Goal: Information Seeking & Learning: Learn about a topic

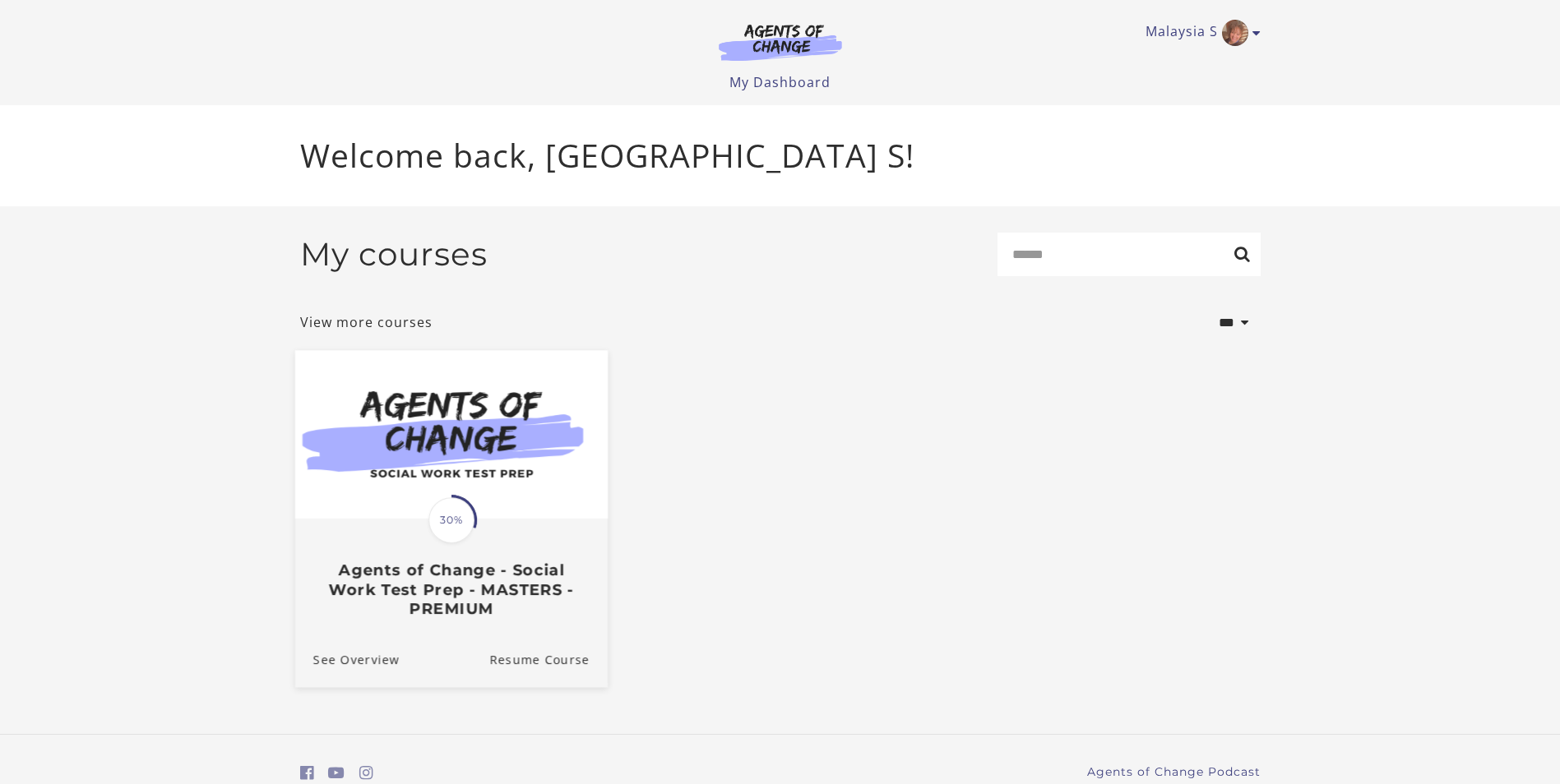
click at [389, 442] on img at bounding box center [451, 434] width 313 height 169
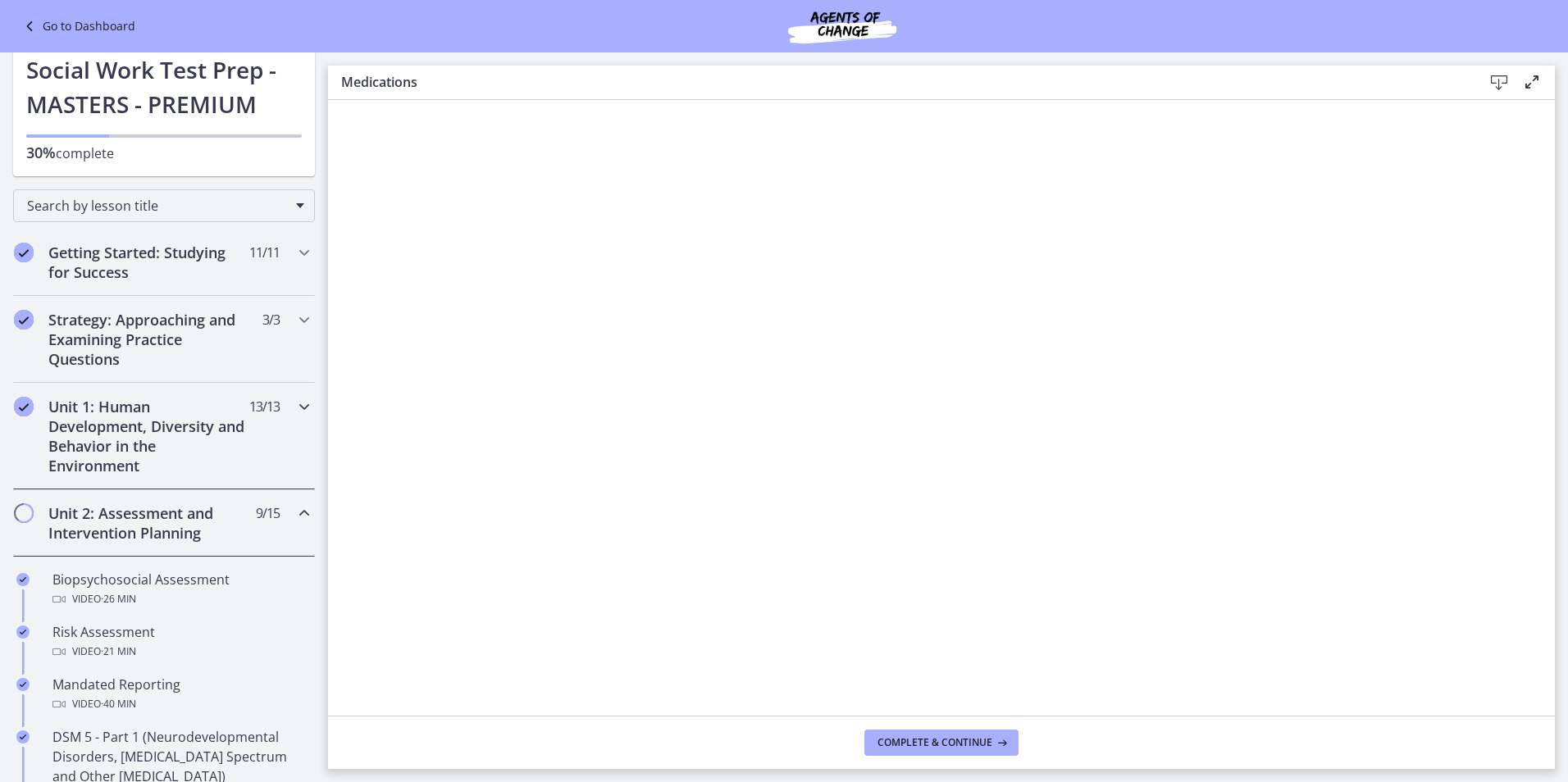
scroll to position [164, 0]
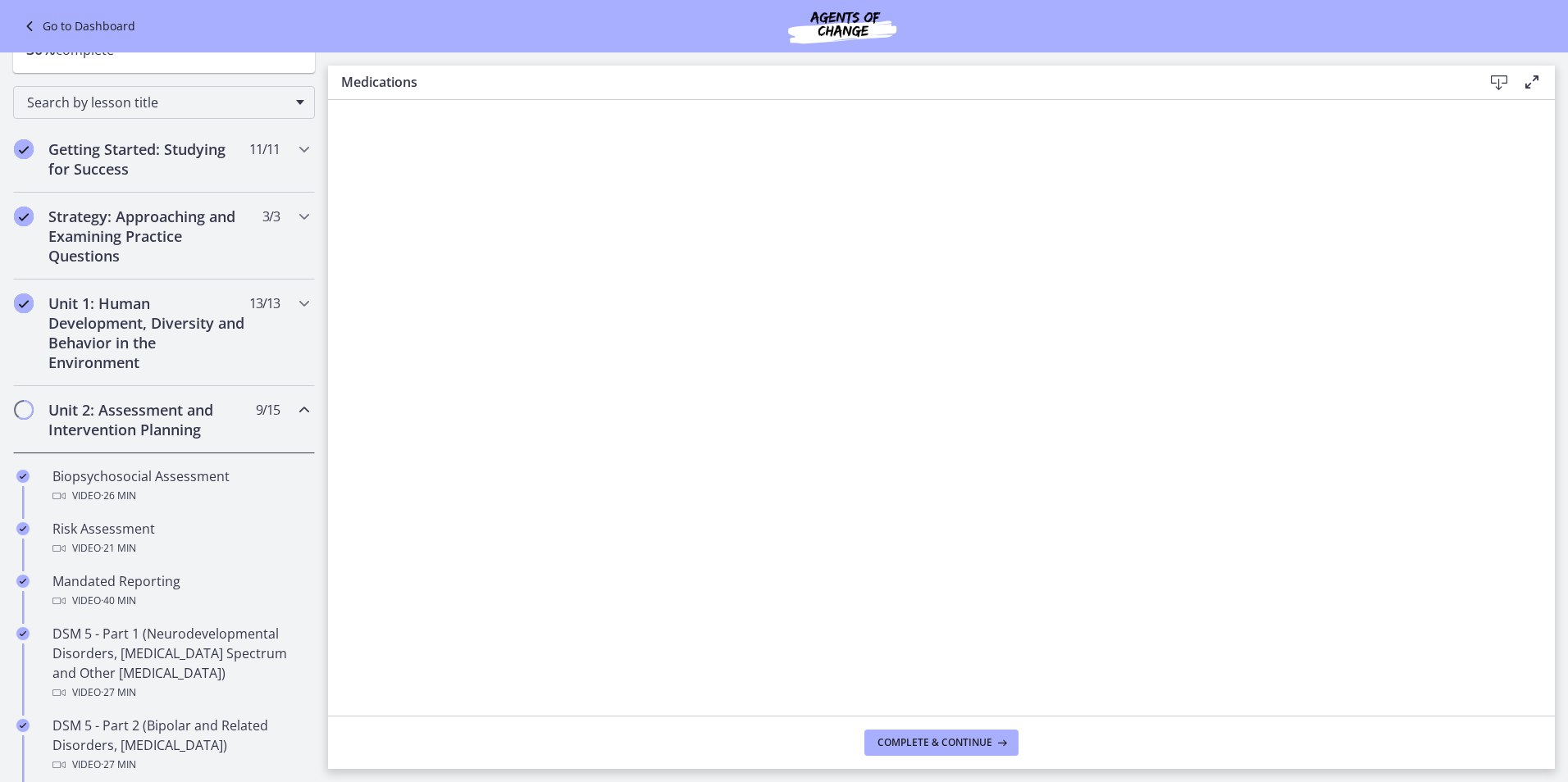
click at [122, 417] on h2 "Unit 2: Assessment and Intervention Planning" at bounding box center [148, 419] width 200 height 39
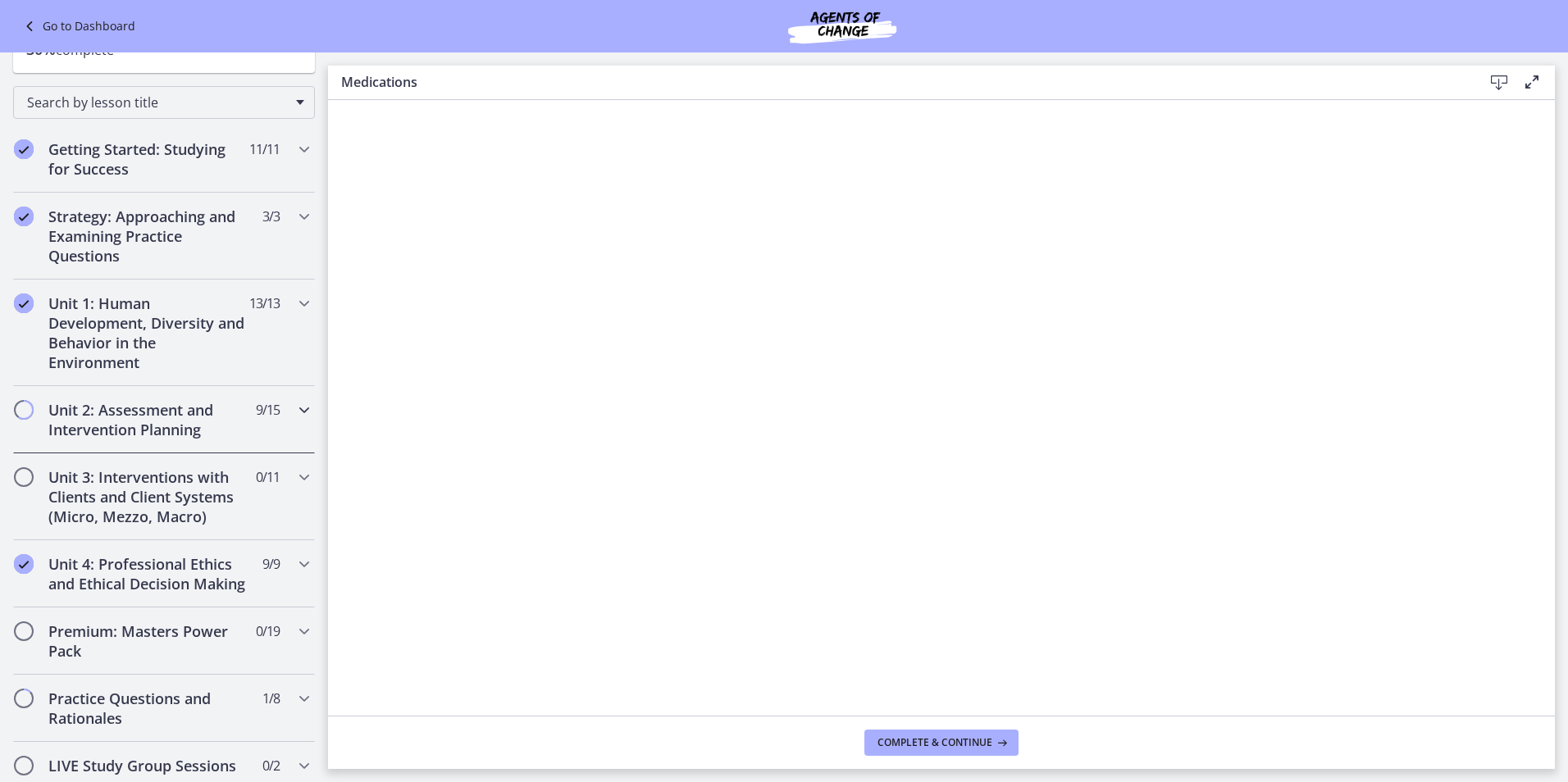
click at [55, 413] on h2 "Unit 2: Assessment and Intervention Planning" at bounding box center [148, 419] width 200 height 39
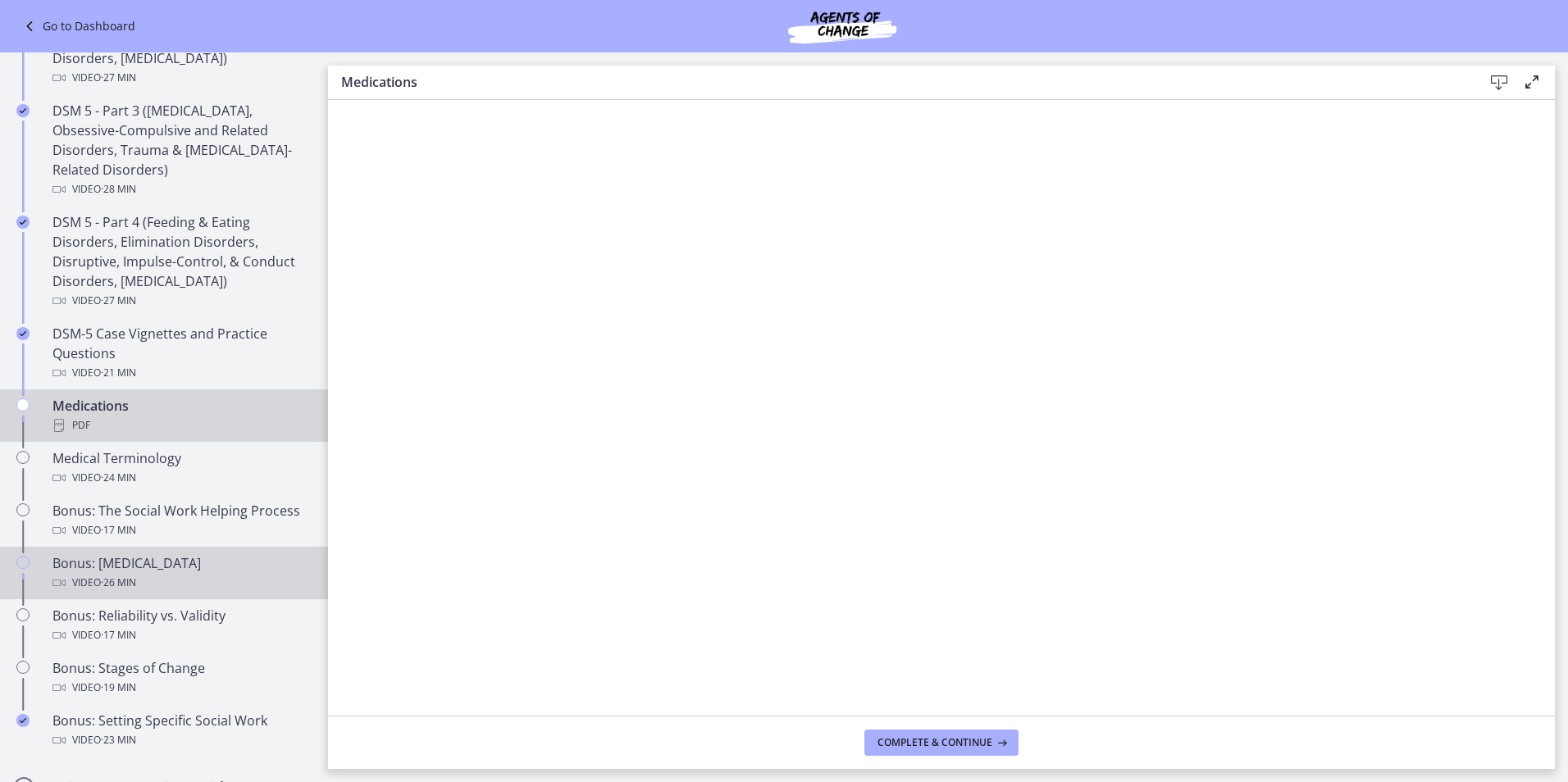
scroll to position [902, 0]
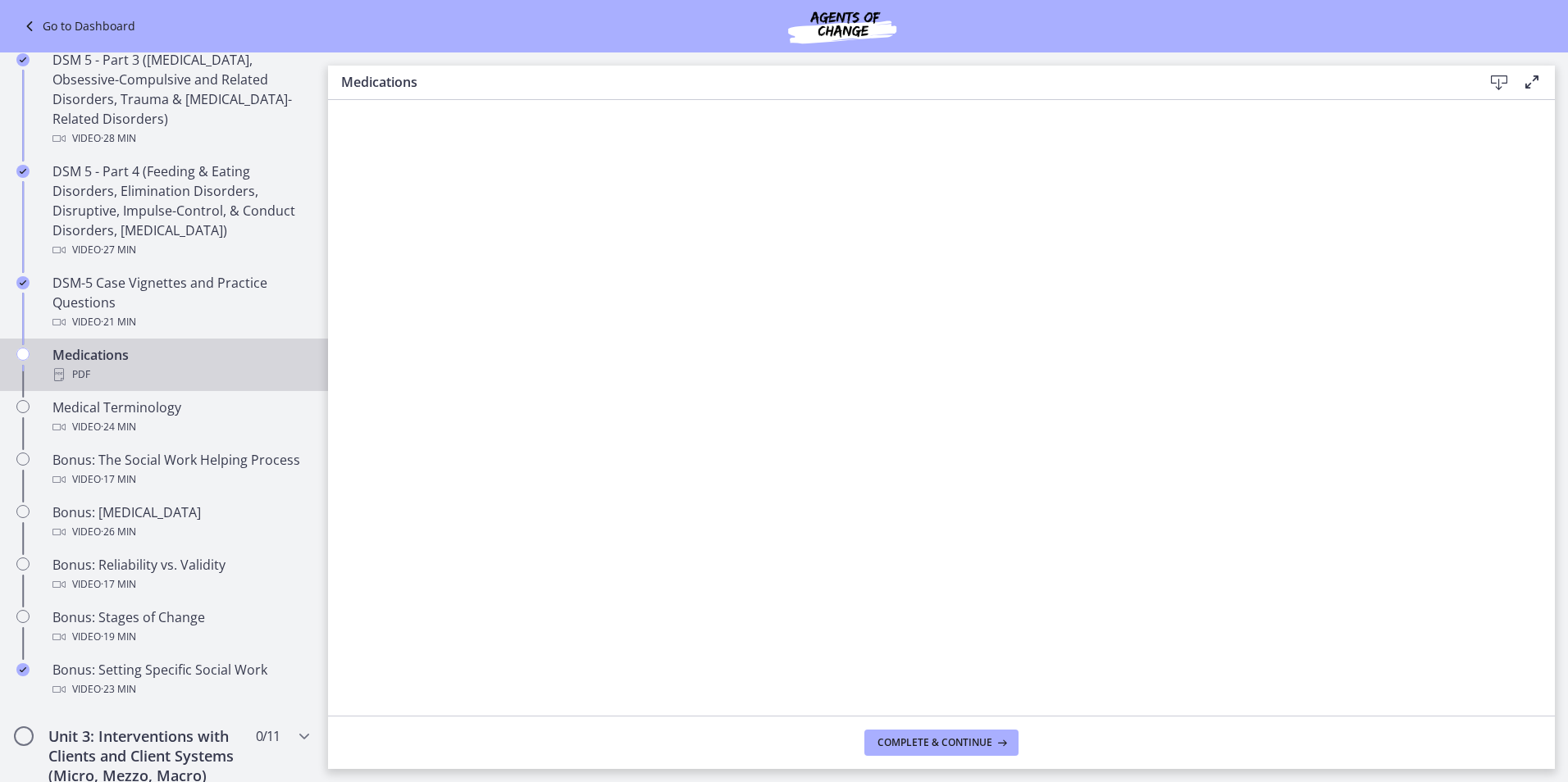
click at [21, 351] on icon "Chapters" at bounding box center [23, 355] width 13 height 13
click at [184, 375] on div "PDF" at bounding box center [180, 374] width 256 height 19
click at [23, 351] on icon "Chapters" at bounding box center [23, 355] width 13 height 13
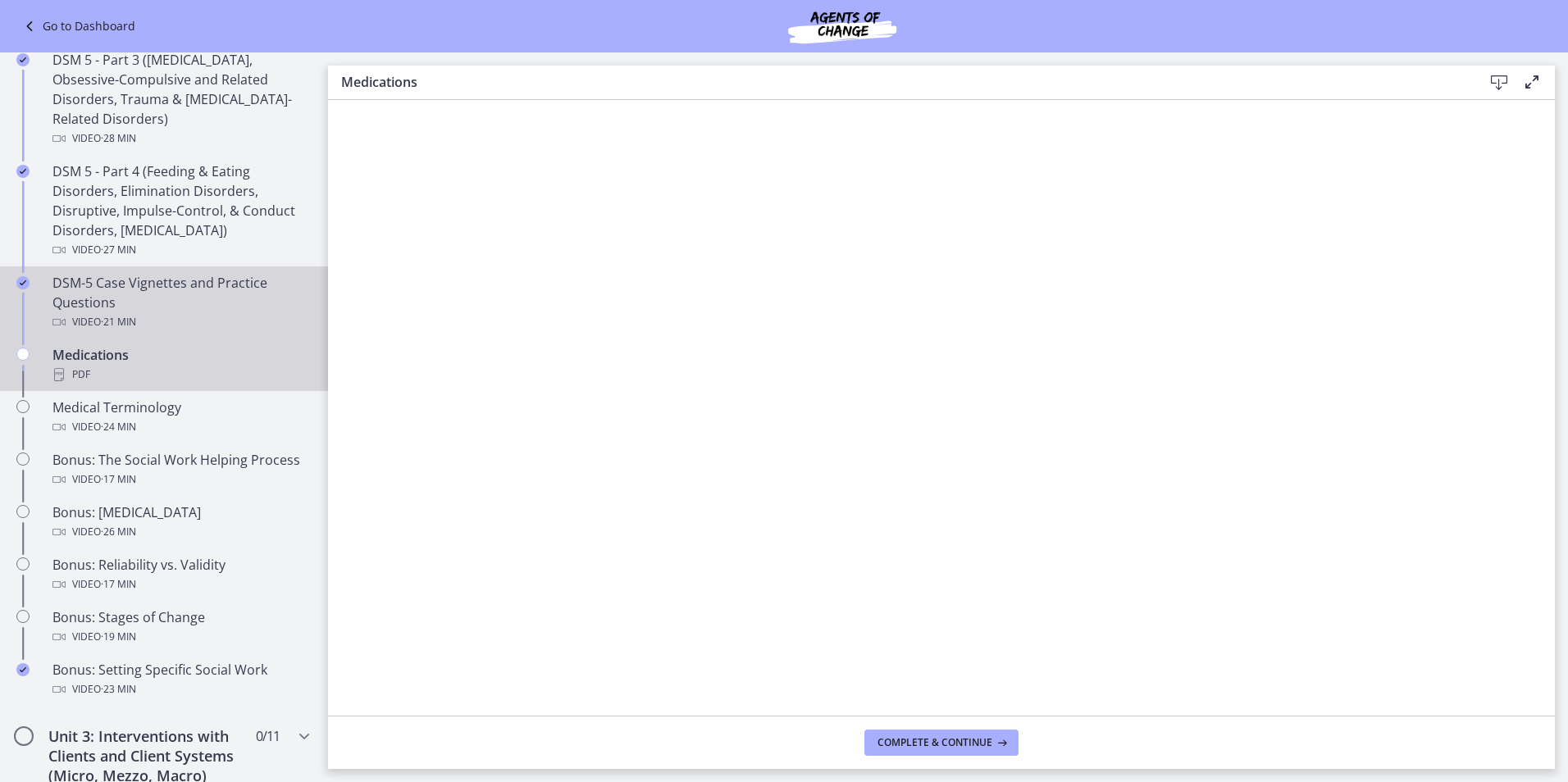
click at [120, 295] on div "DSM-5 Case Vignettes and Practice Questions Video · 21 min" at bounding box center [180, 303] width 256 height 59
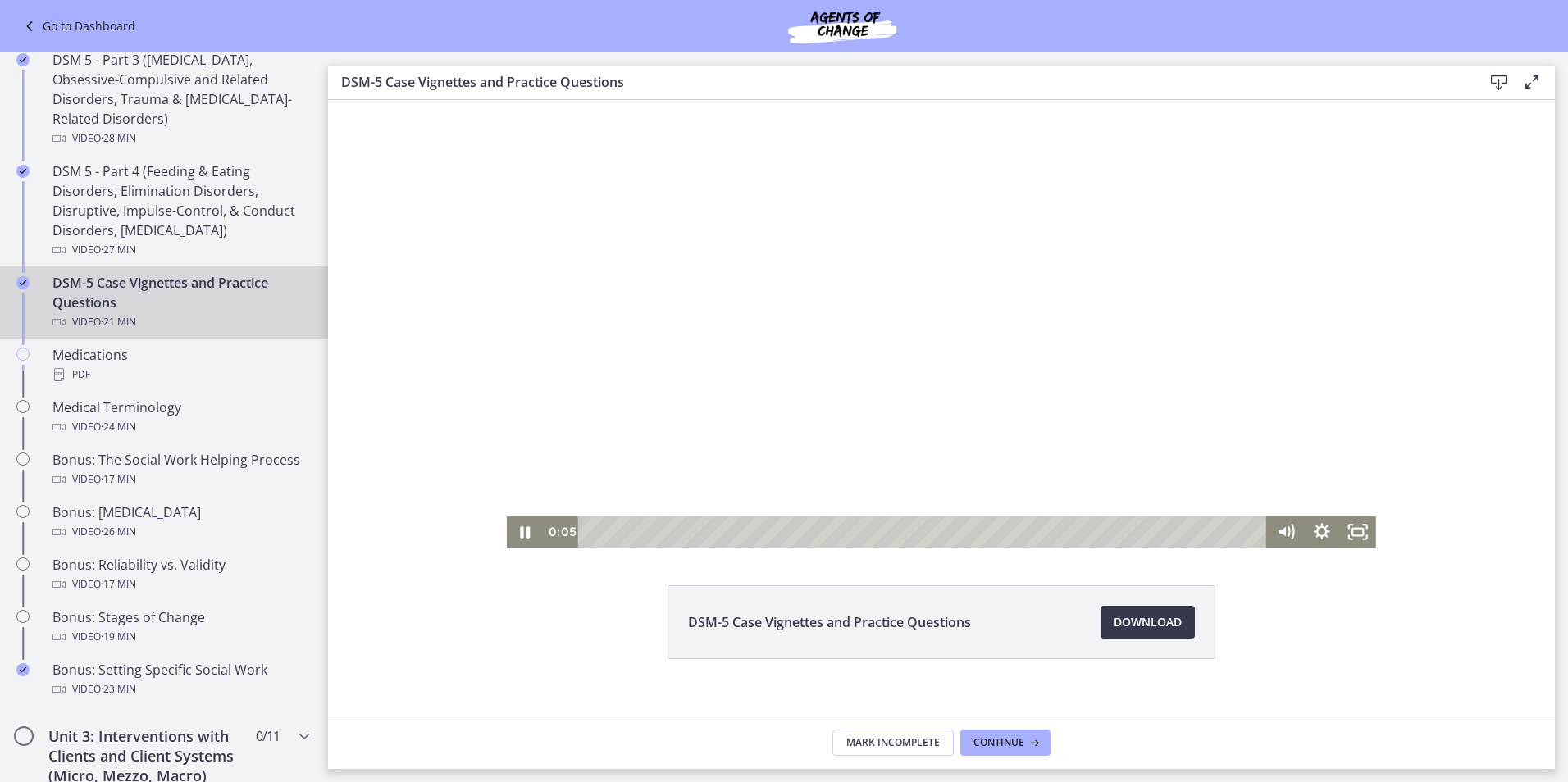
scroll to position [63, 0]
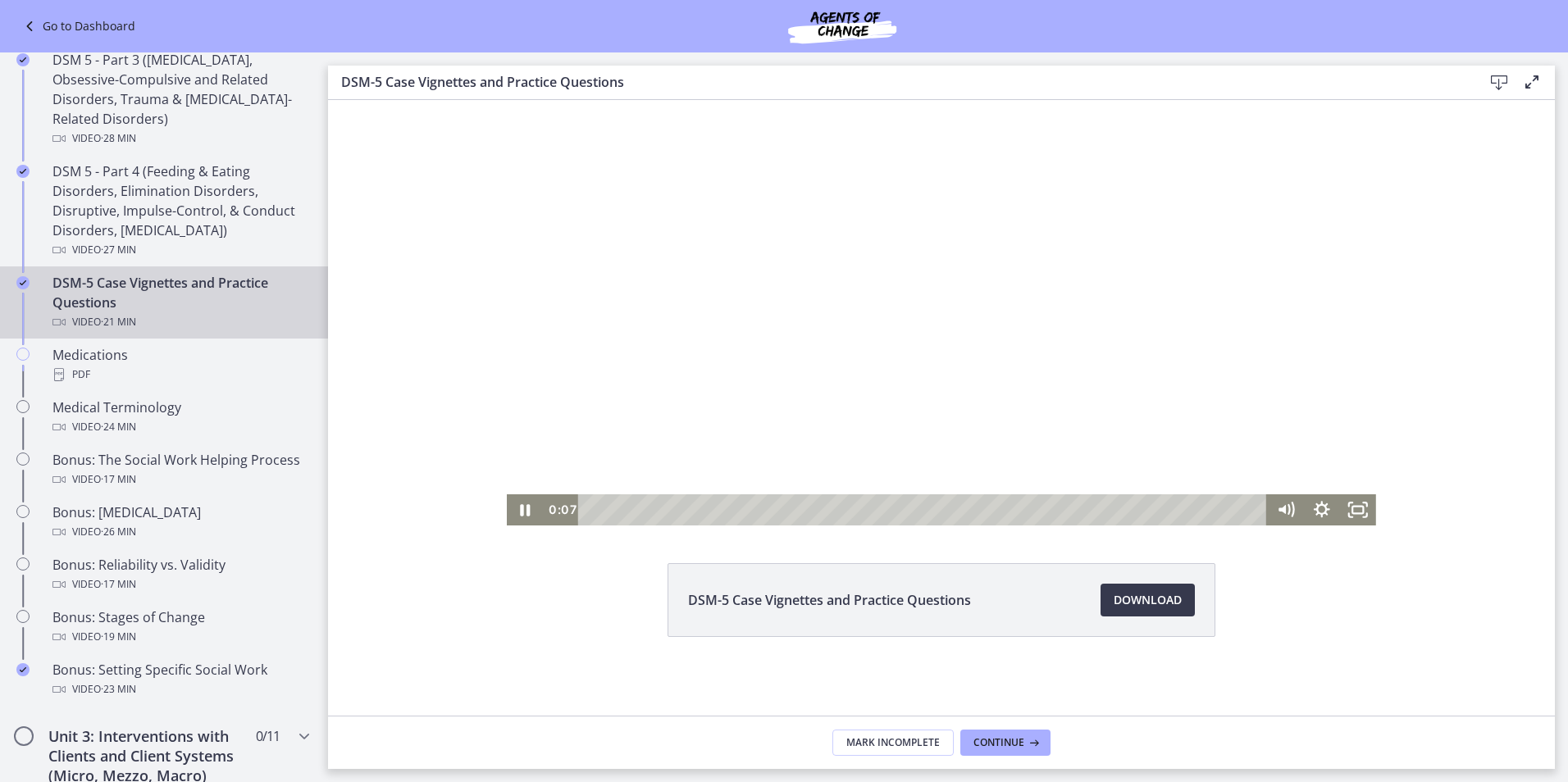
click at [983, 315] on div at bounding box center [942, 281] width 870 height 489
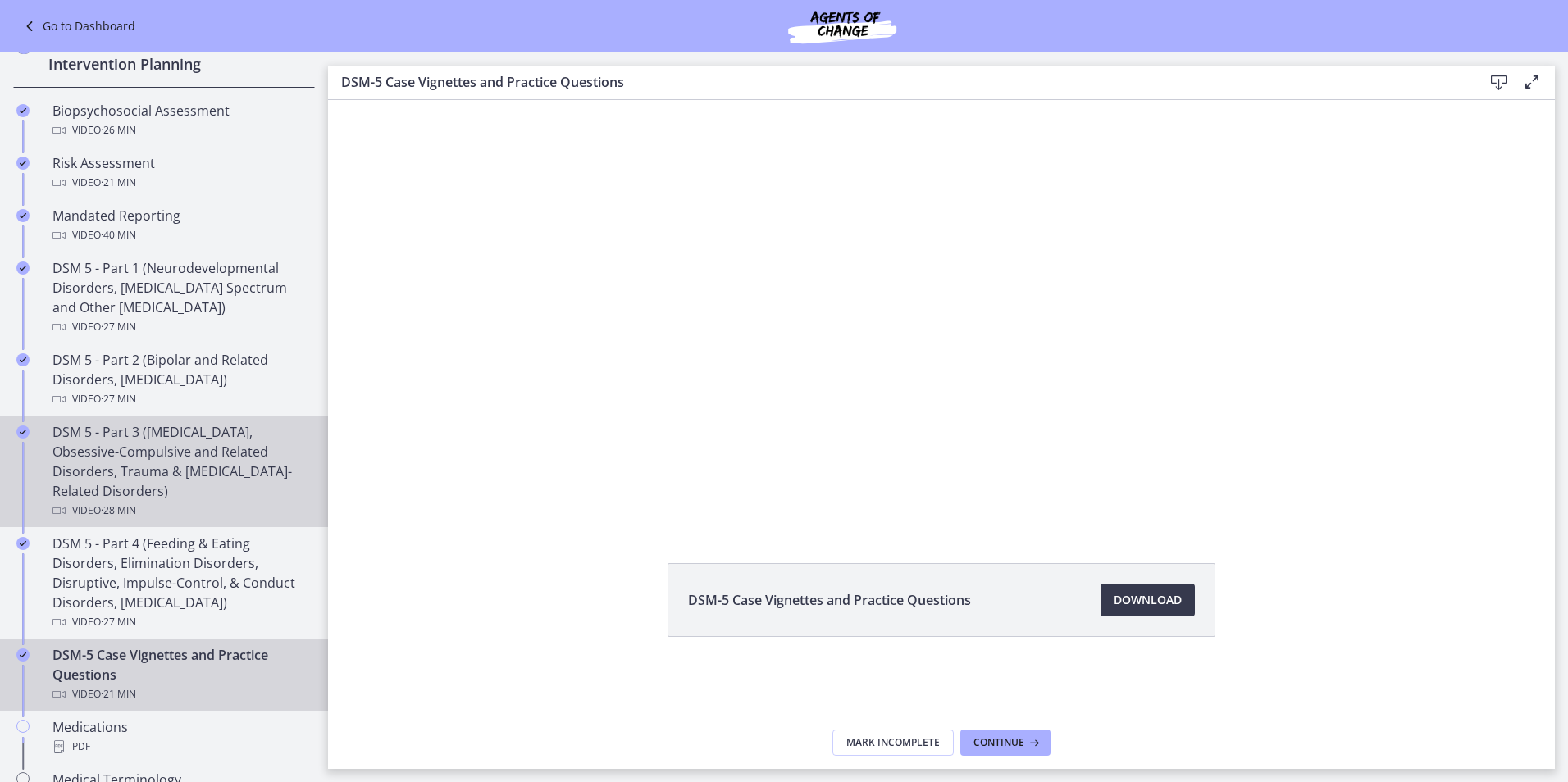
scroll to position [492, 0]
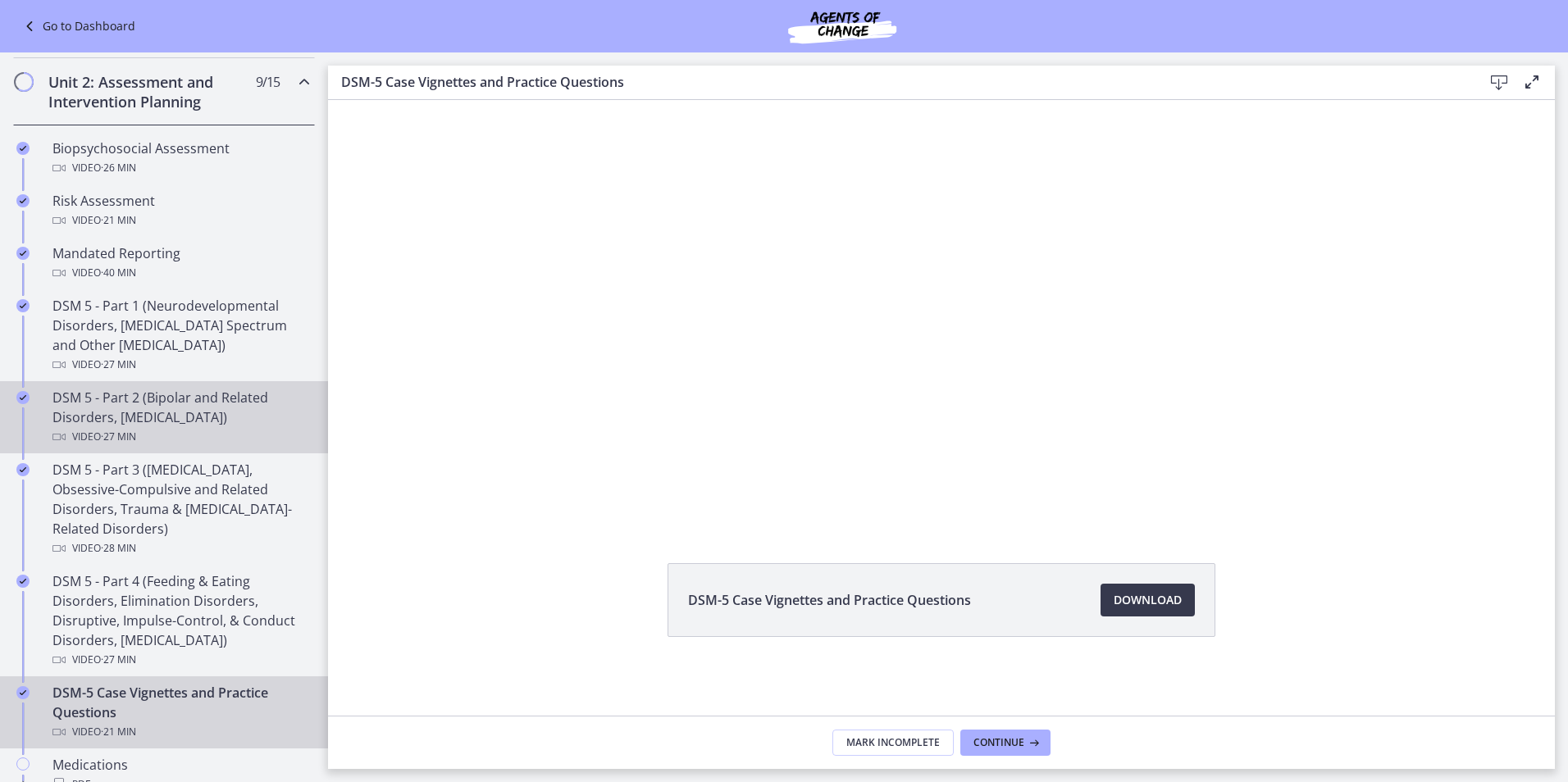
click at [210, 396] on div "DSM 5 - Part 2 (Bipolar and Related Disorders, Depressive Disorders) Video · 27…" at bounding box center [180, 417] width 256 height 59
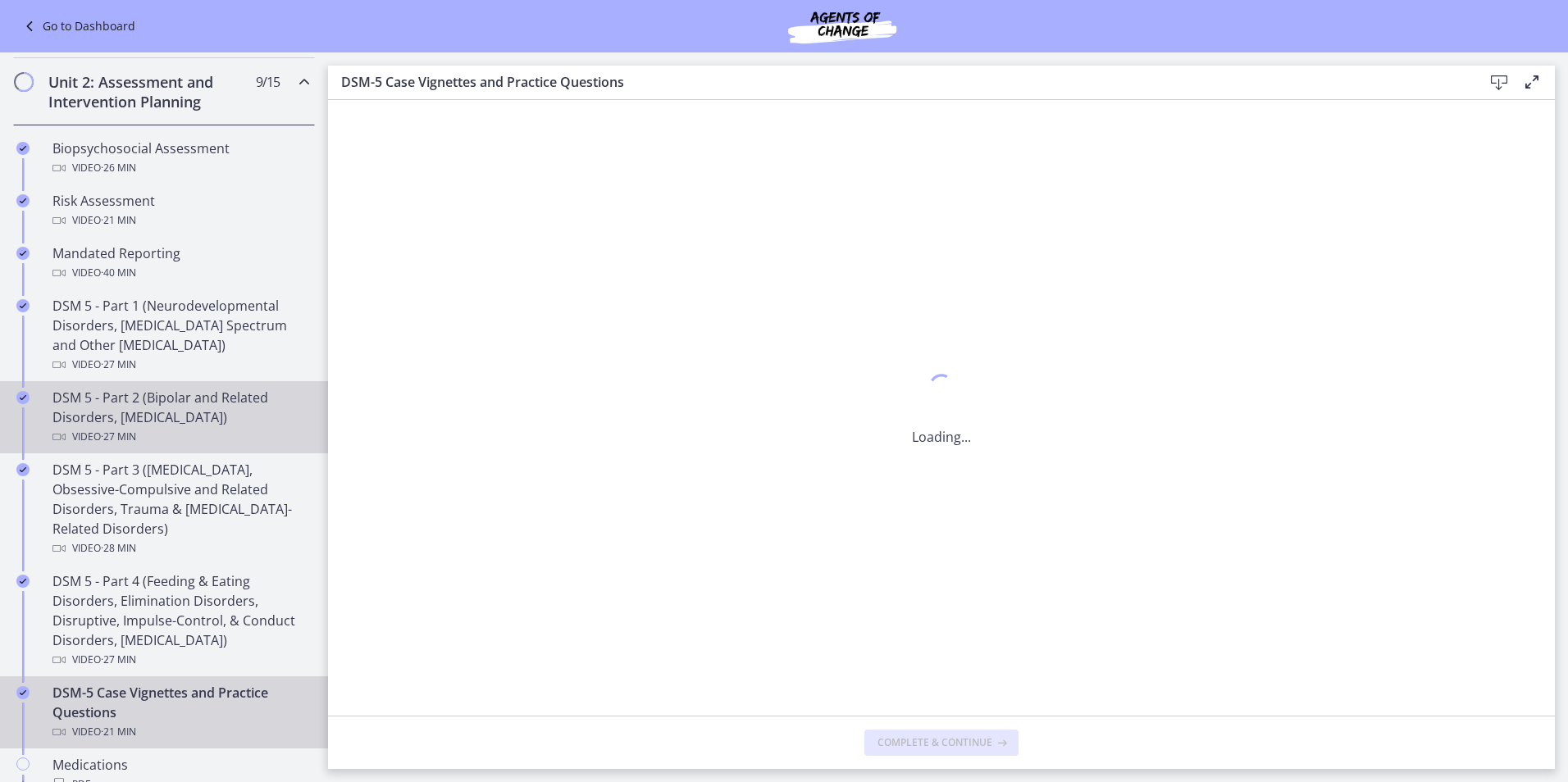
scroll to position [0, 0]
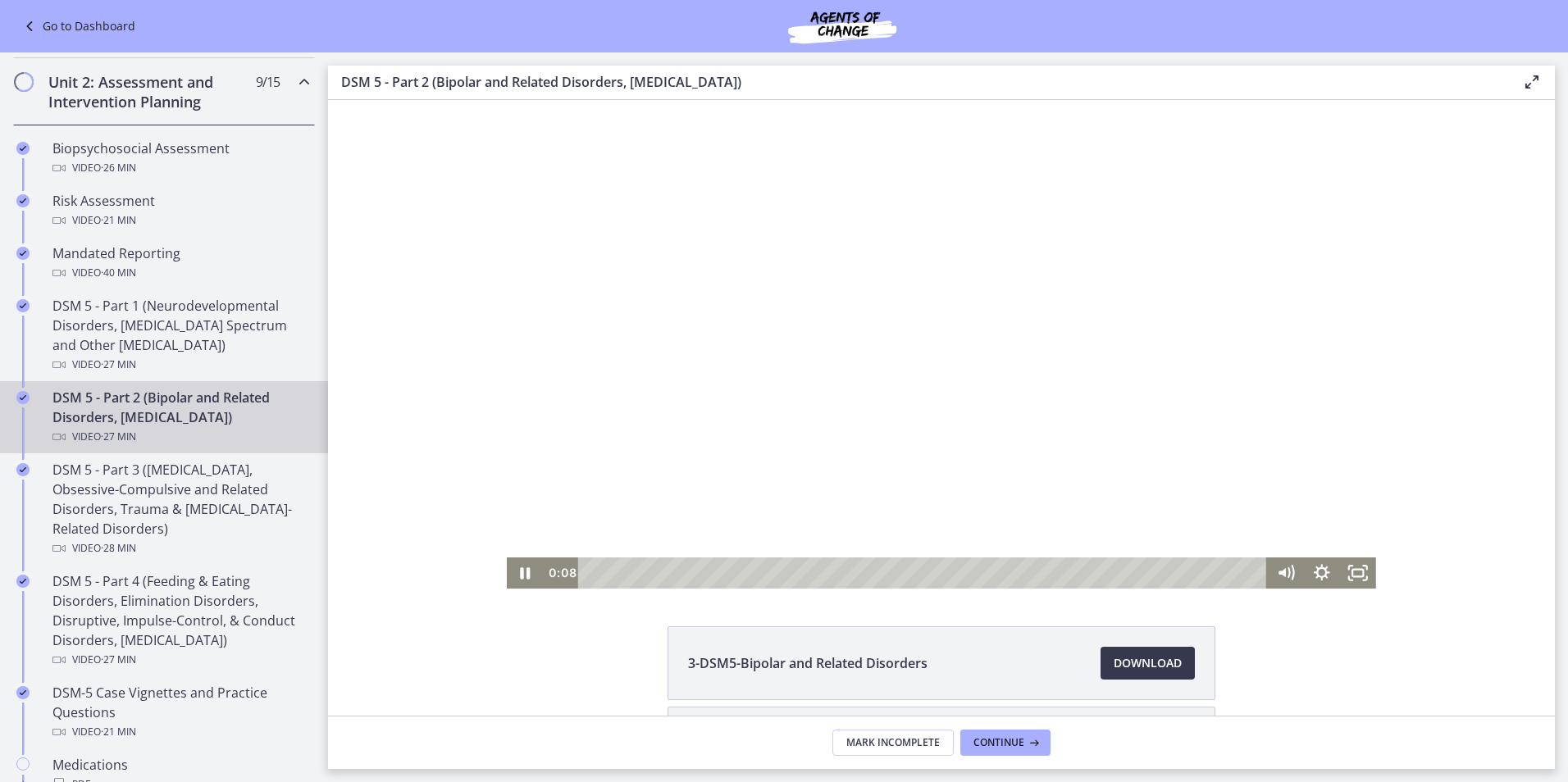
click at [1007, 337] on div at bounding box center [942, 344] width 870 height 489
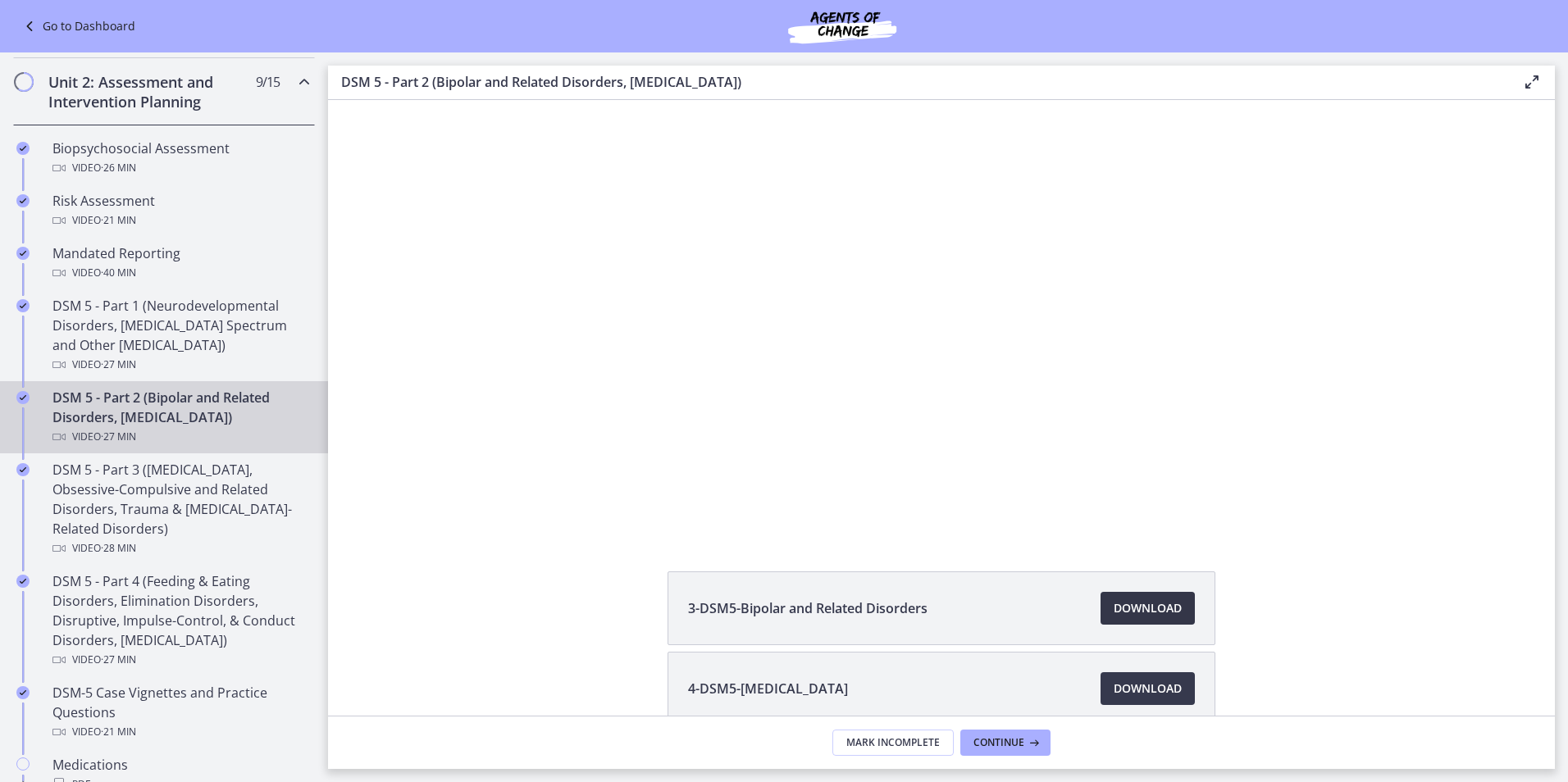
scroll to position [143, 0]
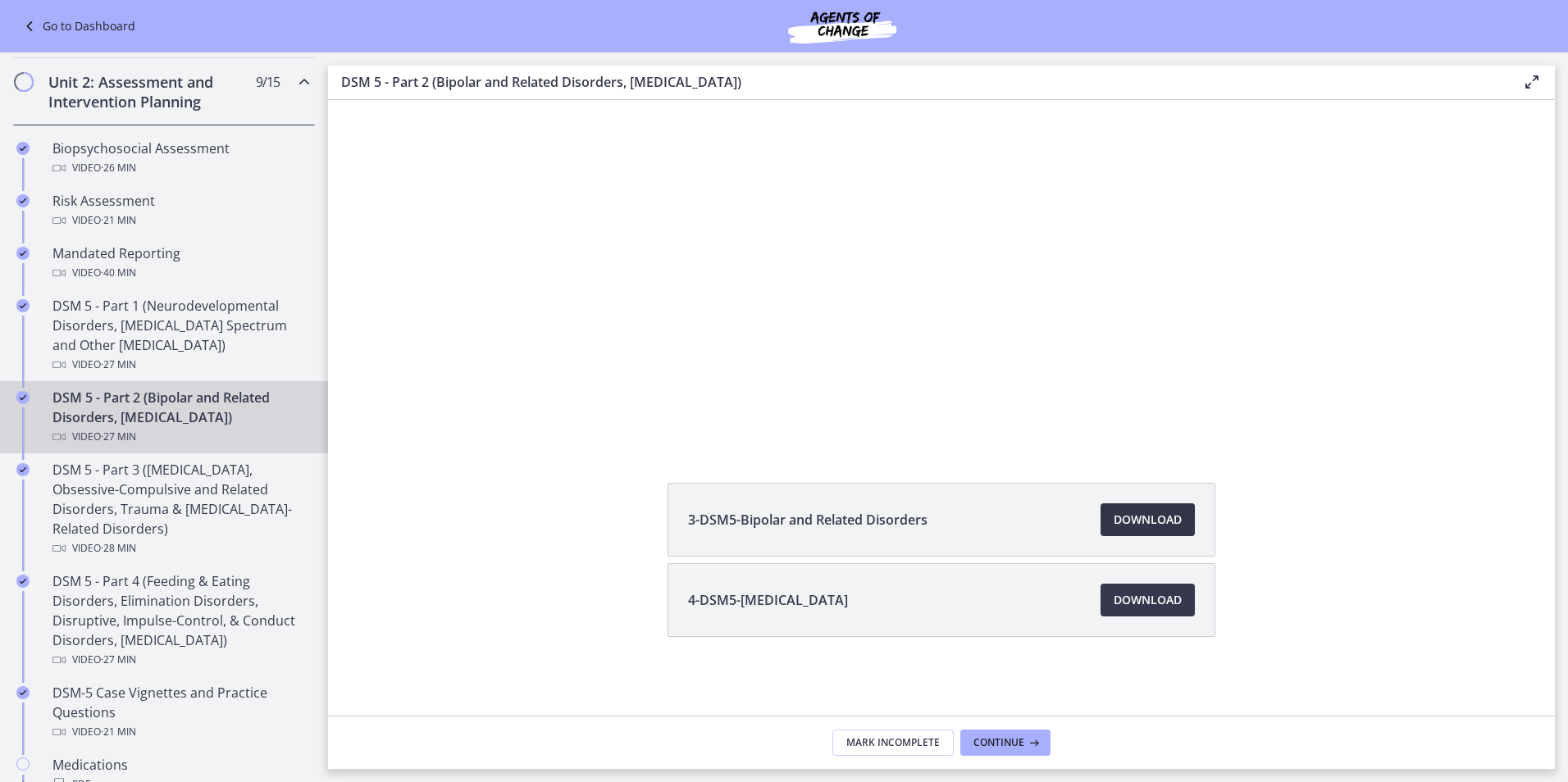
click at [1114, 514] on span "Download Opens in a new window" at bounding box center [1147, 519] width 68 height 19
click at [1173, 596] on span "Download Opens in a new window" at bounding box center [1147, 599] width 68 height 19
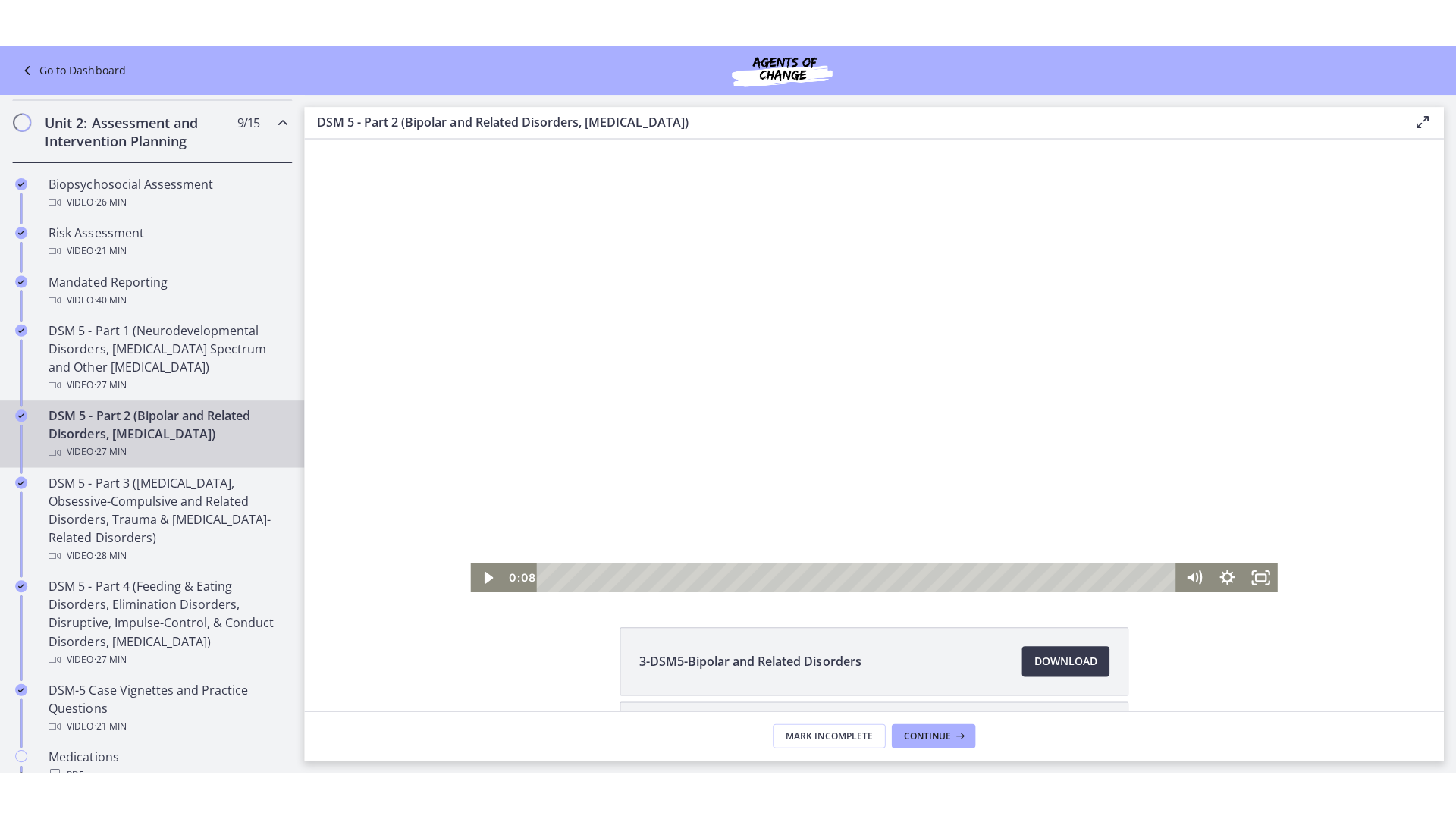
scroll to position [0, 0]
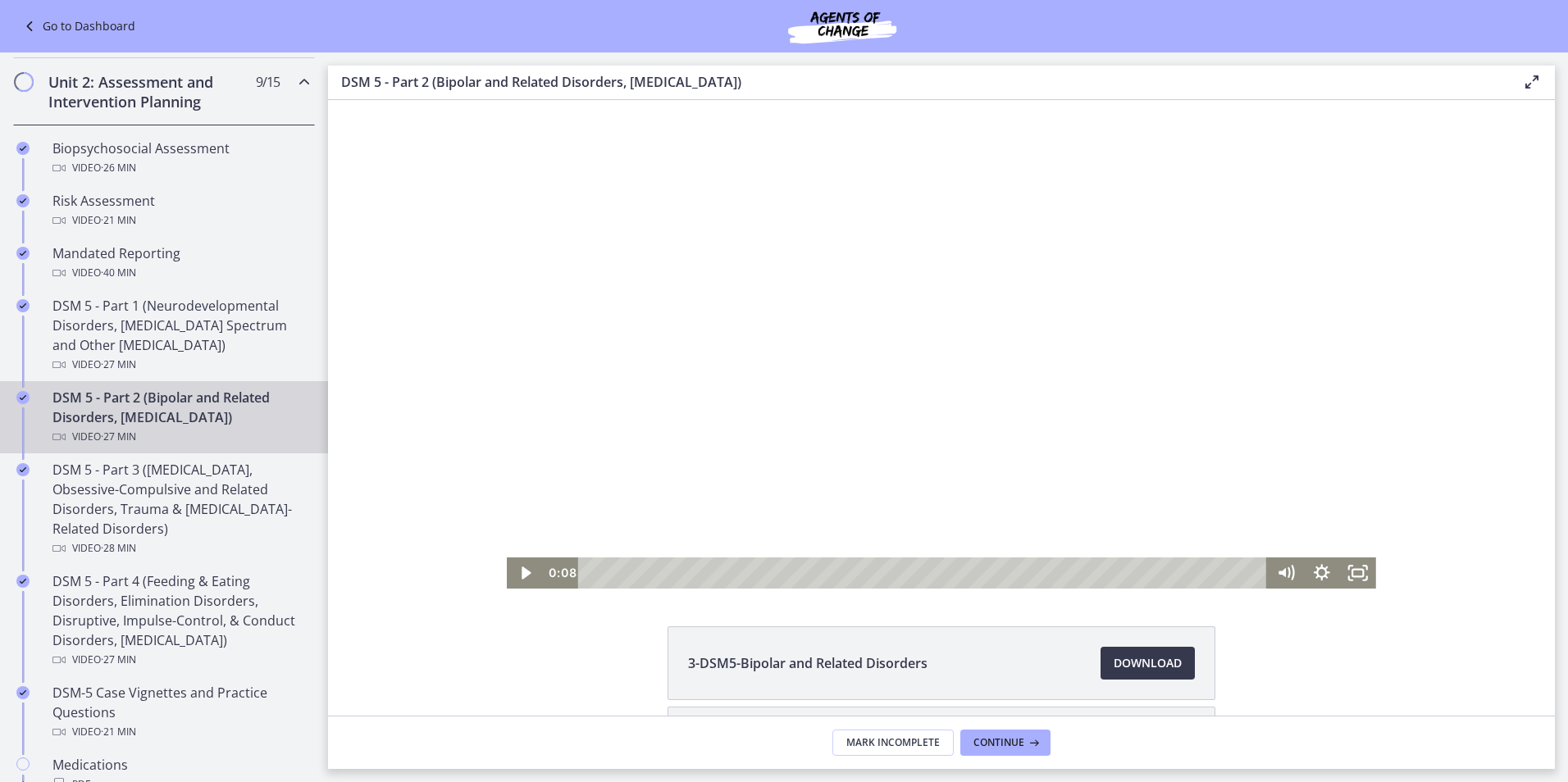
click at [896, 368] on div at bounding box center [942, 344] width 870 height 489
click at [1356, 570] on rect "Fullscreen" at bounding box center [1358, 573] width 11 height 8
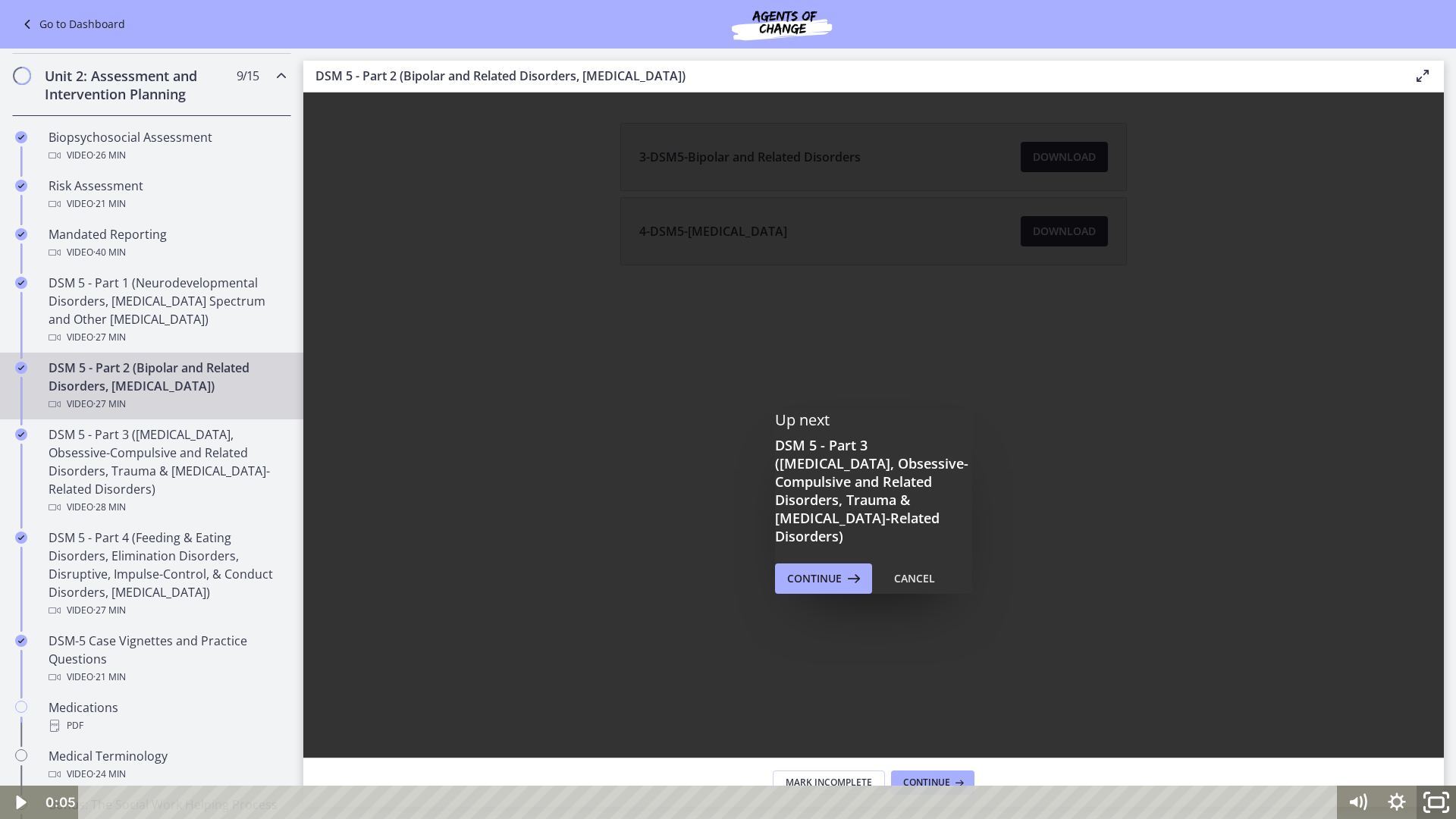
click at [1444, 723] on icon "Fullscreen" at bounding box center [1436, 803] width 47 height 40
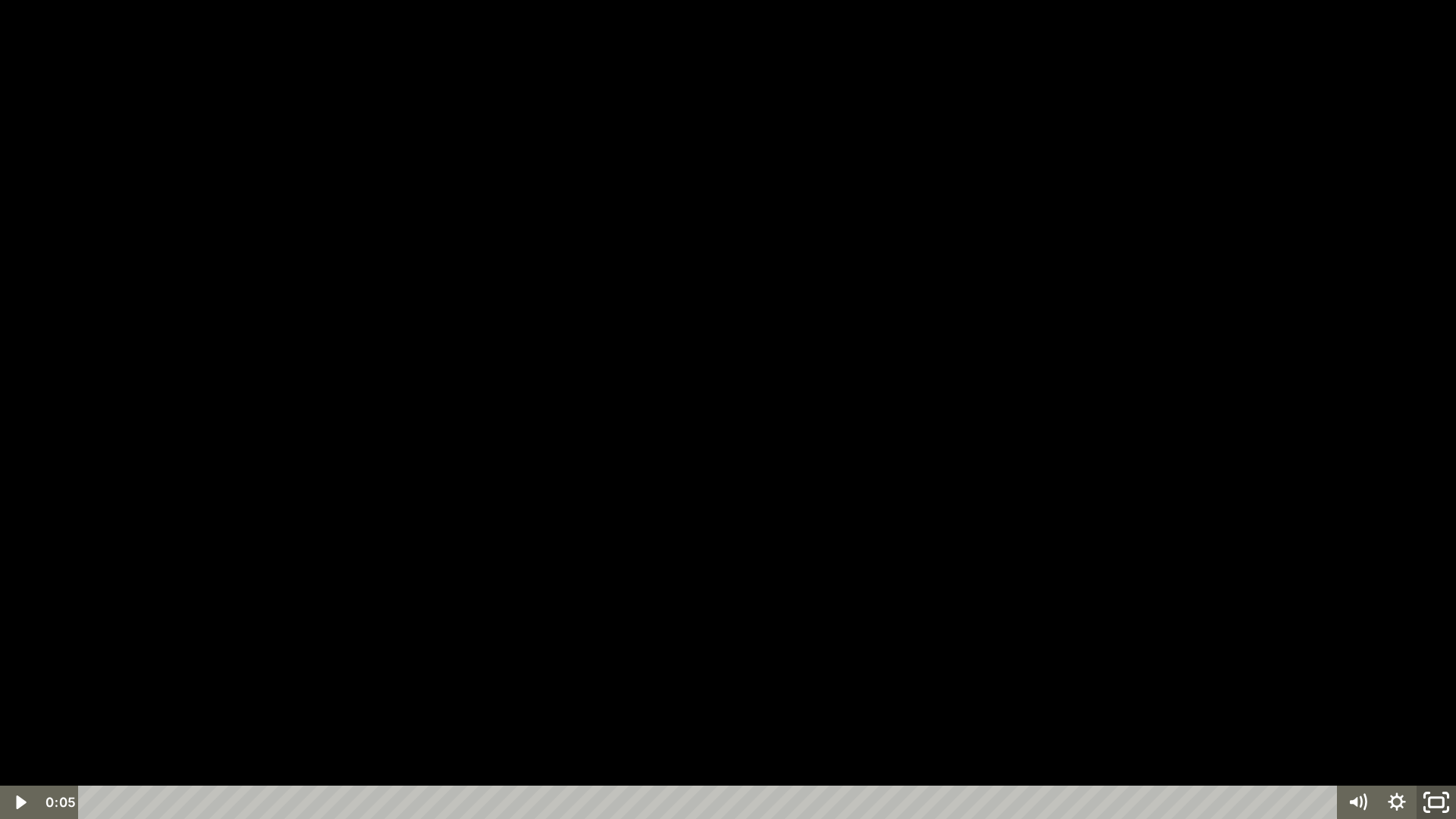
click at [1429, 723] on icon "Unfullscreen" at bounding box center [1436, 803] width 47 height 40
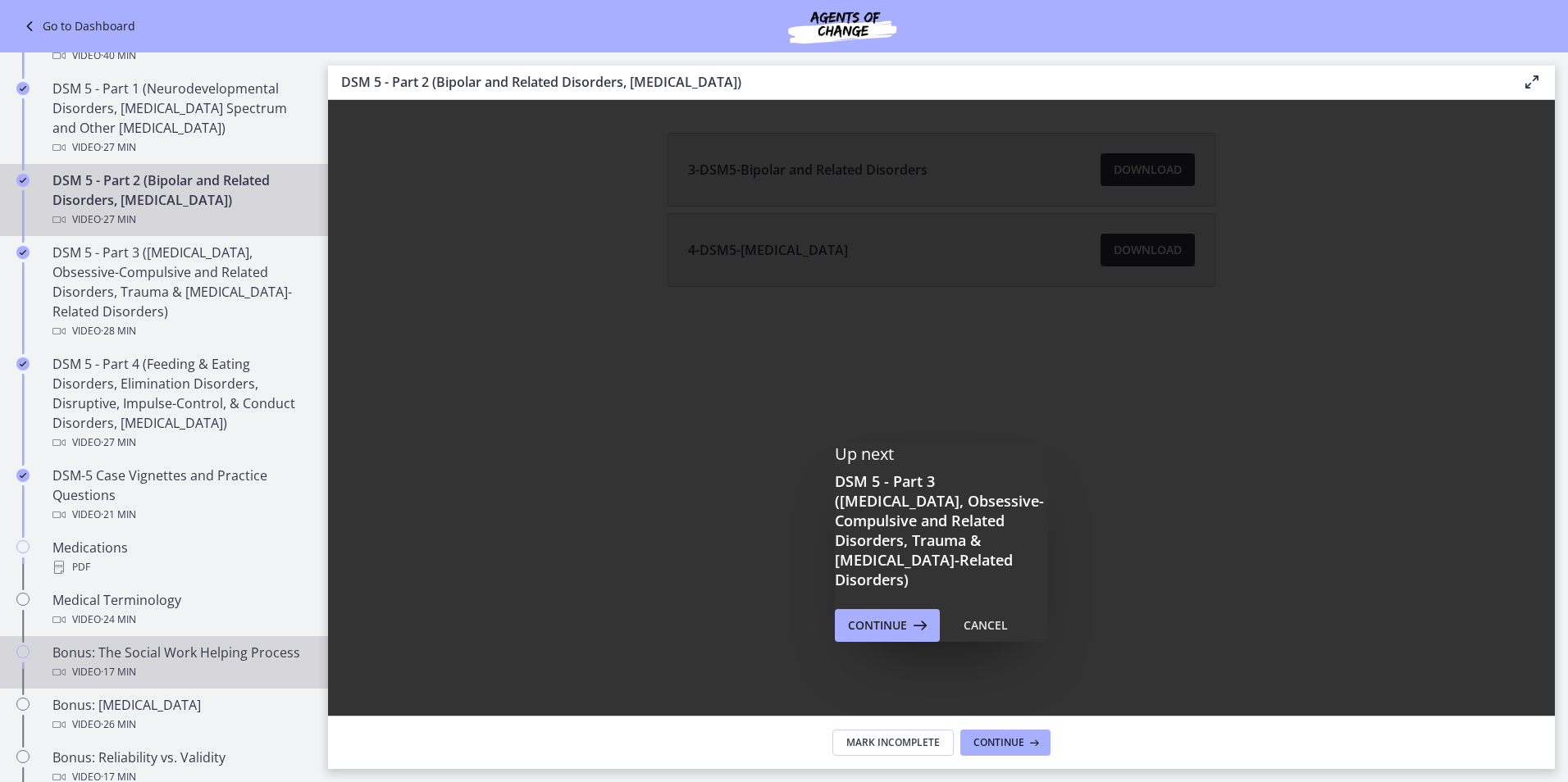
scroll to position [738, 0]
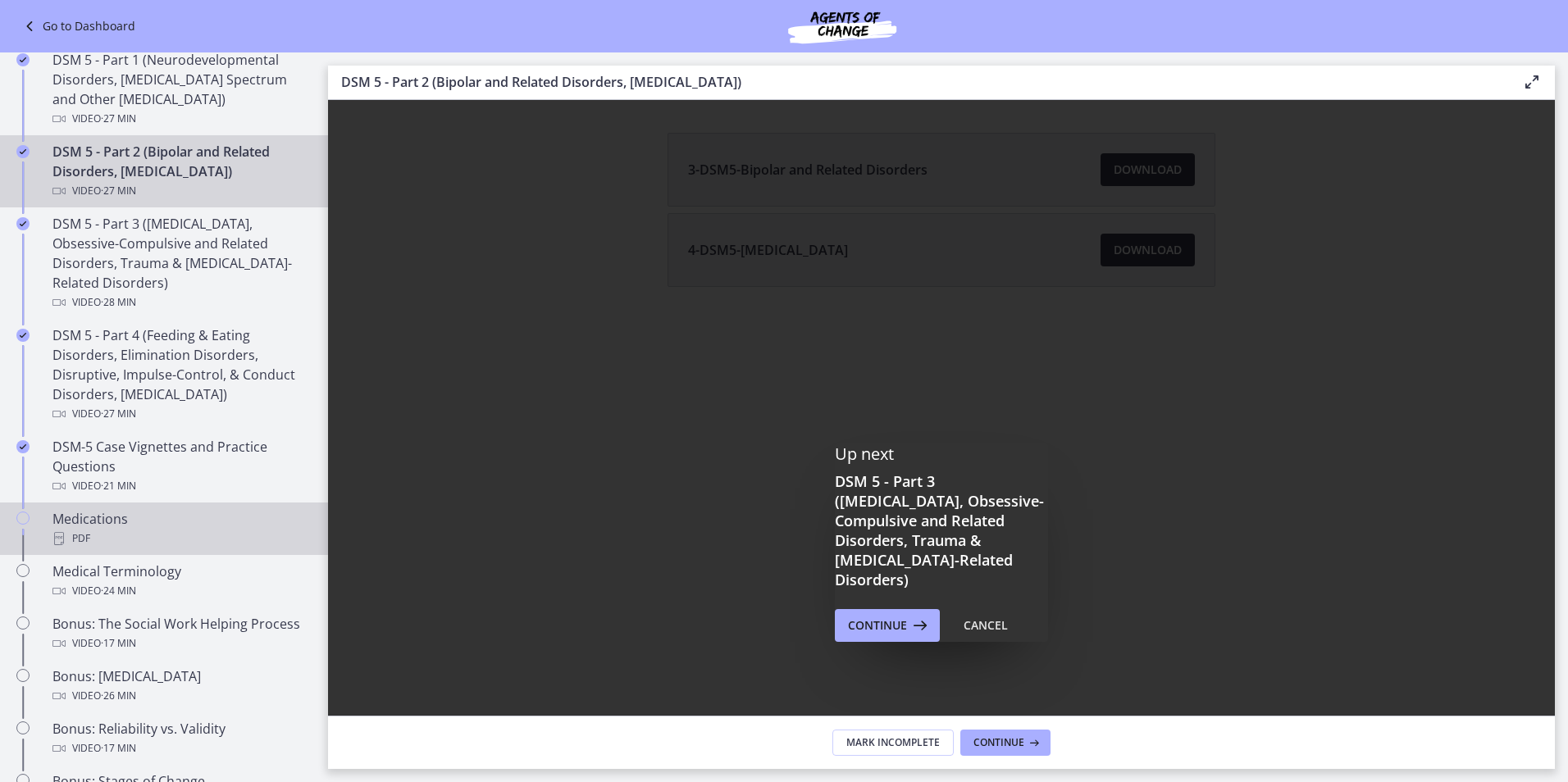
click at [19, 519] on icon "Chapters" at bounding box center [23, 518] width 13 height 13
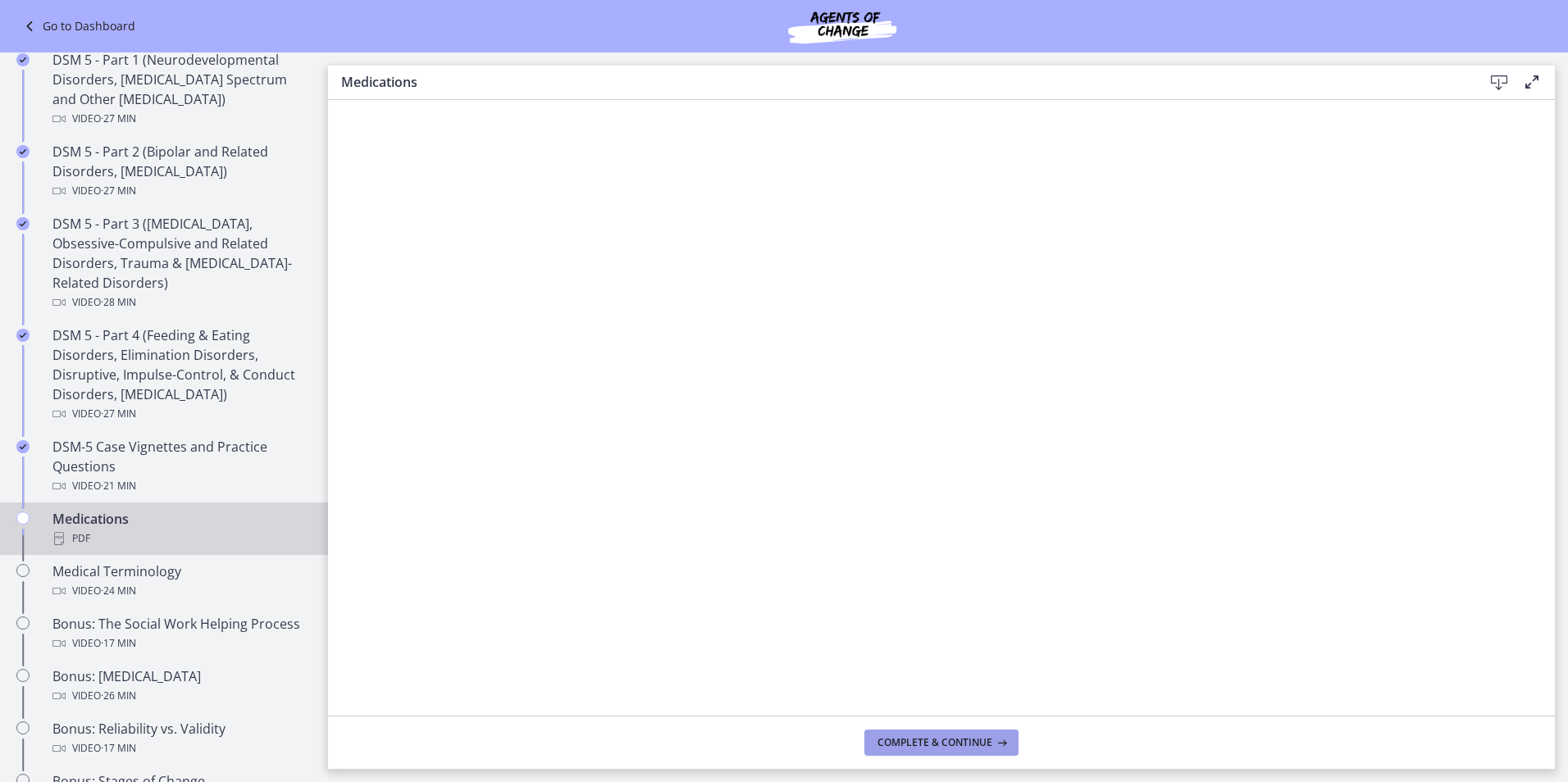
click at [937, 749] on button "Complete & continue" at bounding box center [942, 743] width 154 height 26
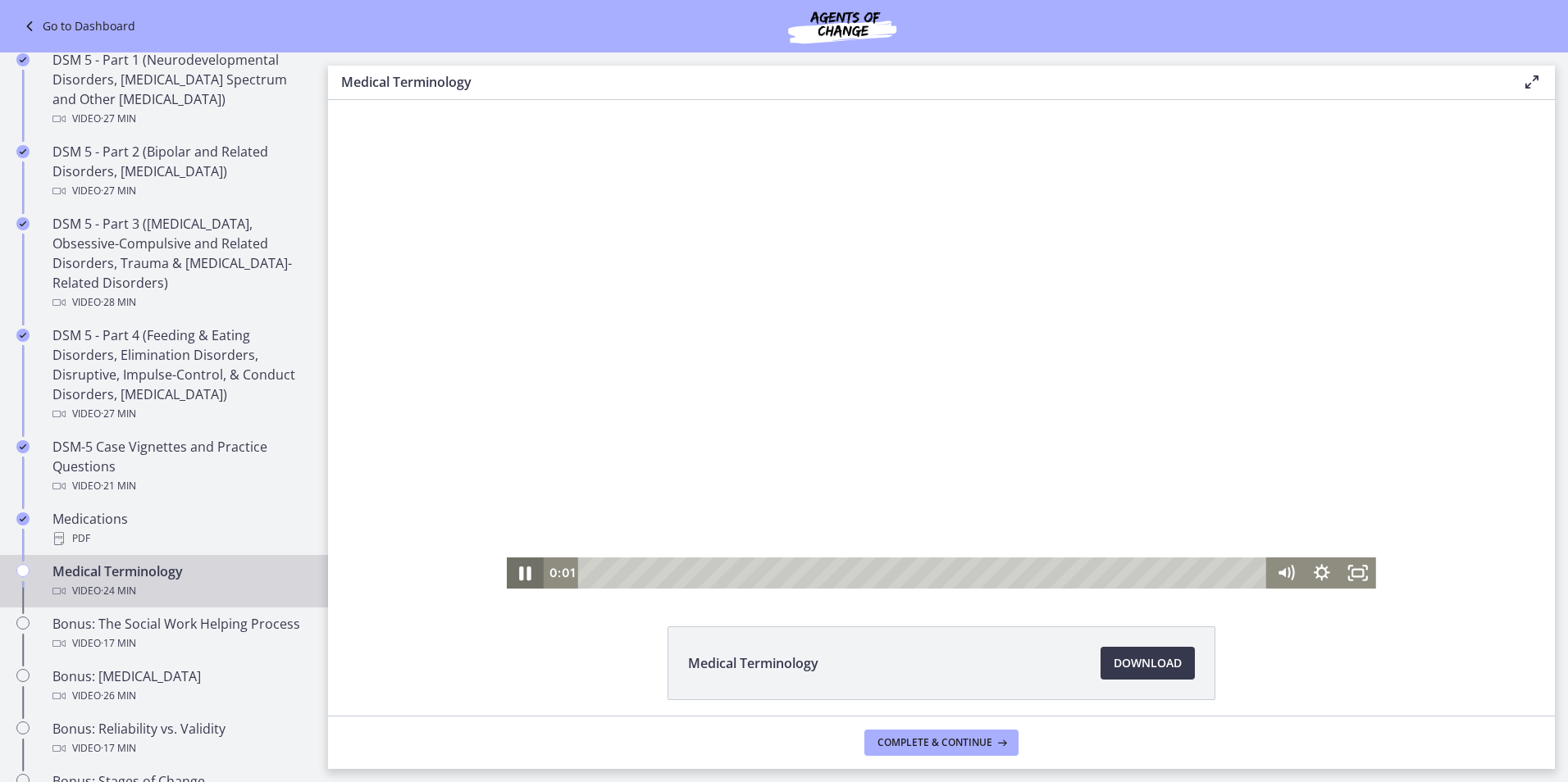
click at [520, 578] on icon "Pause" at bounding box center [526, 573] width 13 height 14
